Goal: Navigation & Orientation: Understand site structure

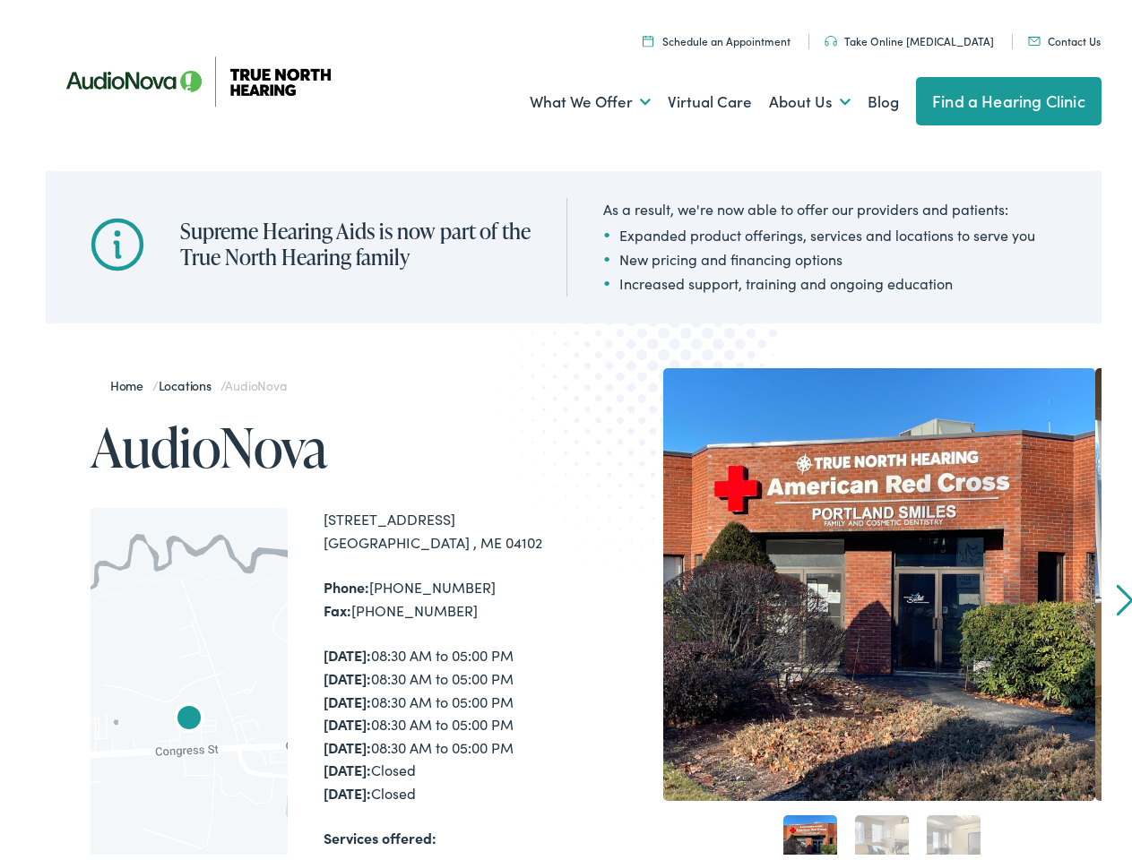
click at [565, 430] on img at bounding box center [663, 420] width 350 height 383
click at [573, 97] on link "What We Offer" at bounding box center [589, 97] width 121 height 66
click at [790, 97] on link "About Us" at bounding box center [810, 97] width 82 height 66
click at [189, 681] on div at bounding box center [188, 737] width 197 height 468
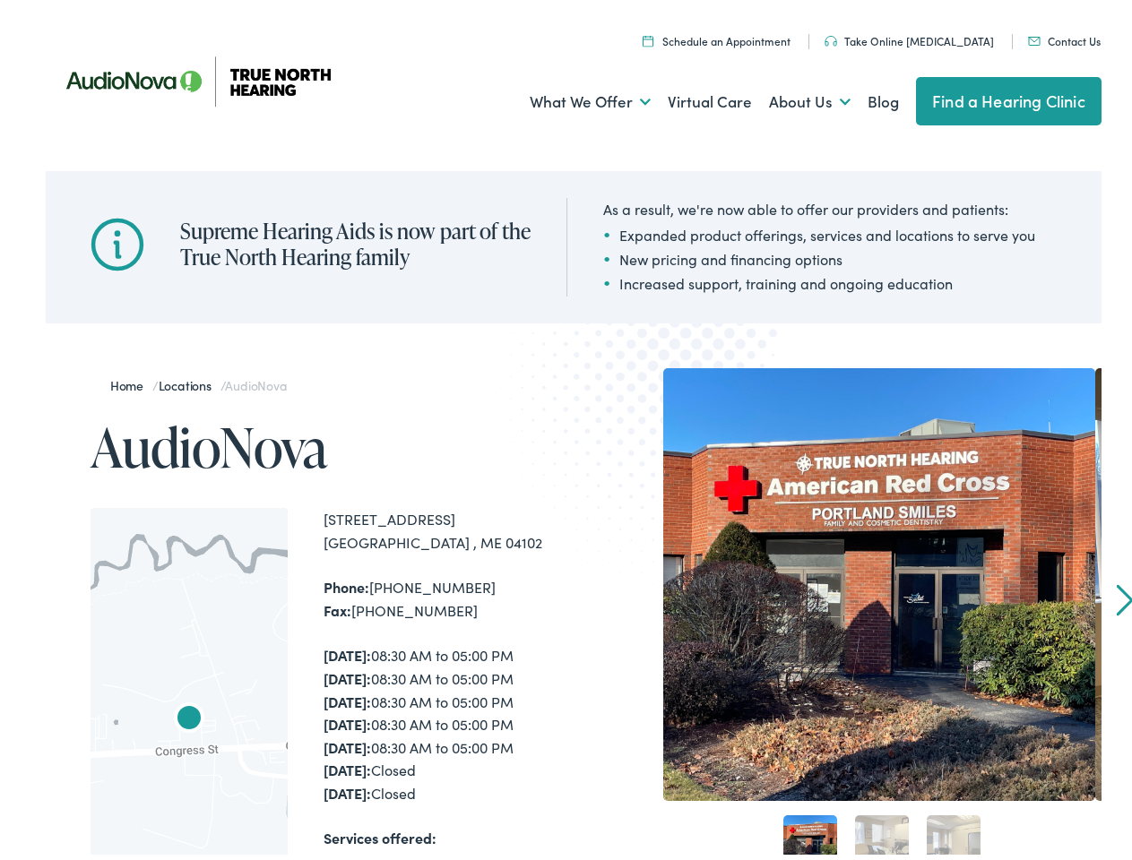
click at [189, 681] on div at bounding box center [188, 737] width 197 height 468
click at [189, 715] on img "AudioNova" at bounding box center [189, 714] width 43 height 43
click at [870, 579] on img at bounding box center [879, 579] width 432 height 432
